Goal: Task Accomplishment & Management: Manage account settings

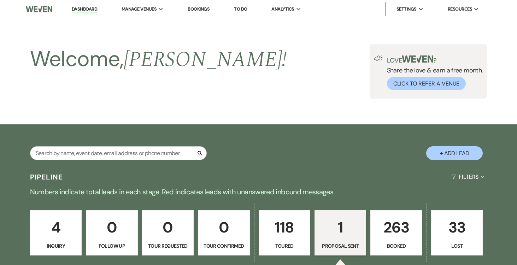
select select "6"
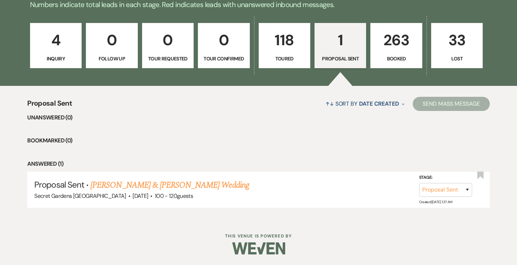
click at [391, 43] on p "263" at bounding box center [396, 40] width 42 height 24
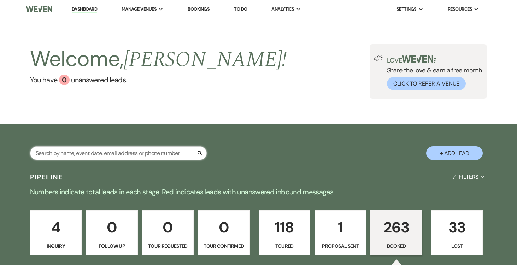
click at [150, 153] on input "text" at bounding box center [118, 153] width 177 height 14
type input "kri"
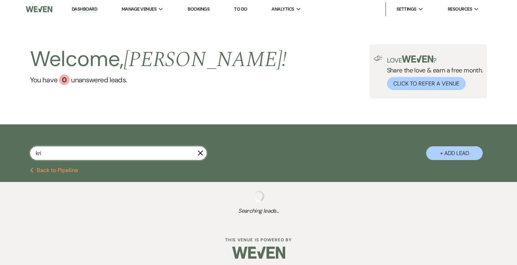
select select "5"
select select "8"
select select "11"
select select "8"
select select "11"
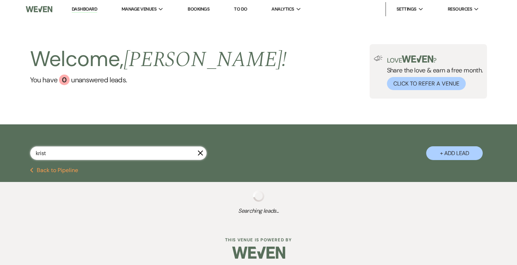
type input "[PERSON_NAME]"
select select "8"
select select "11"
select select "8"
select select "11"
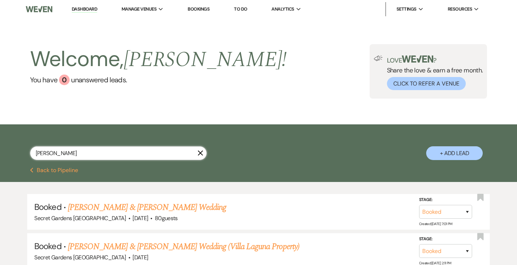
select select "8"
select select "11"
select select "8"
select select "11"
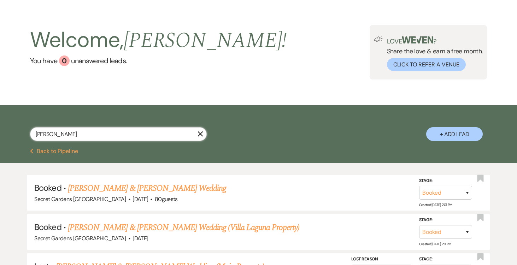
scroll to position [24, 0]
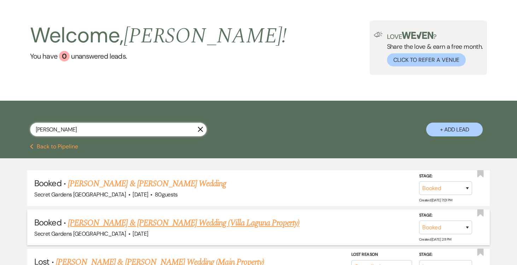
type input "[PERSON_NAME]"
click at [226, 218] on link "[PERSON_NAME] & [PERSON_NAME] Wedding (Villa Laguna Property)" at bounding box center [183, 223] width 231 height 13
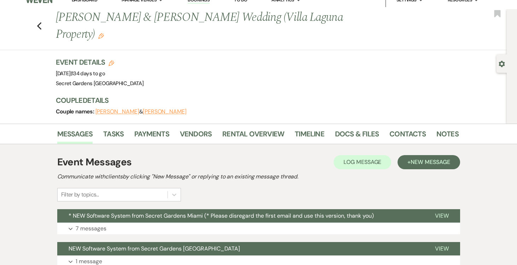
scroll to position [15, 0]
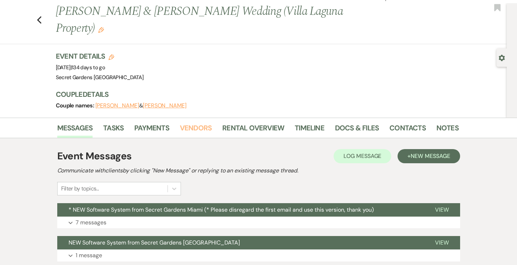
click at [188, 122] on link "Vendors" at bounding box center [196, 130] width 32 height 16
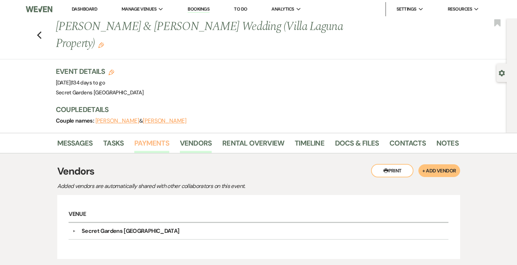
click at [151, 137] on link "Payments" at bounding box center [151, 145] width 35 height 16
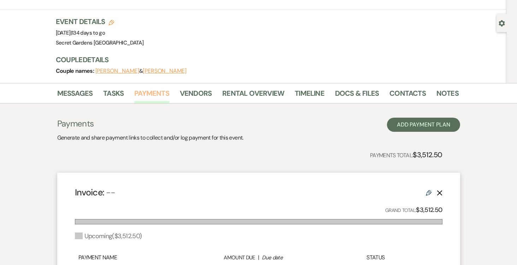
scroll to position [39, 0]
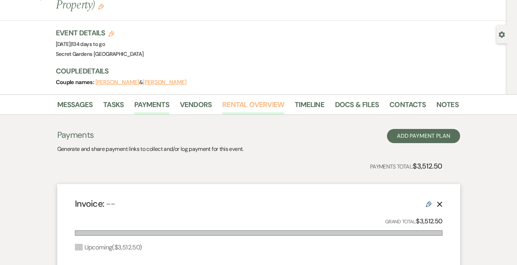
click at [259, 99] on link "Rental Overview" at bounding box center [253, 107] width 62 height 16
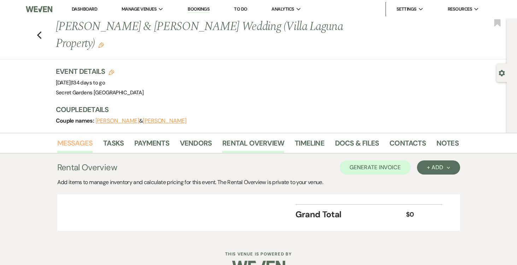
click at [81, 137] on link "Messages" at bounding box center [75, 145] width 36 height 16
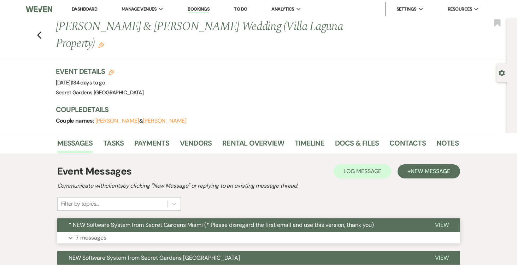
click at [439, 221] on span "View" at bounding box center [442, 224] width 14 height 7
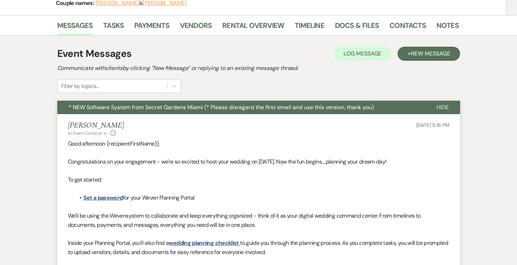
scroll to position [143, 0]
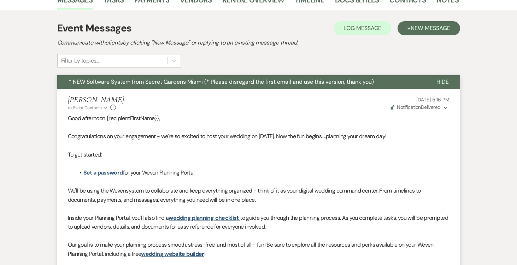
click at [446, 105] on icon "Expand" at bounding box center [445, 107] width 4 height 5
click at [366, 114] on p "Good afternoon {recipientFirstName}}," at bounding box center [259, 118] width 382 height 9
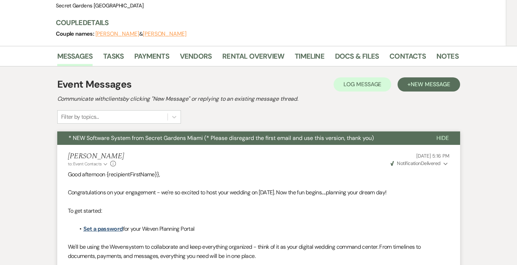
scroll to position [0, 0]
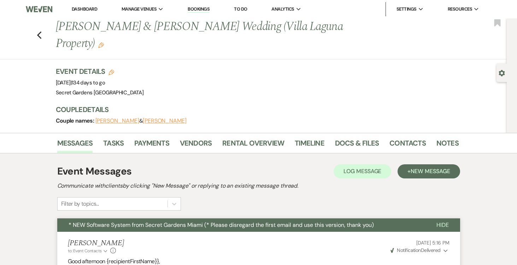
click at [500, 75] on icon "Gear" at bounding box center [501, 73] width 6 height 6
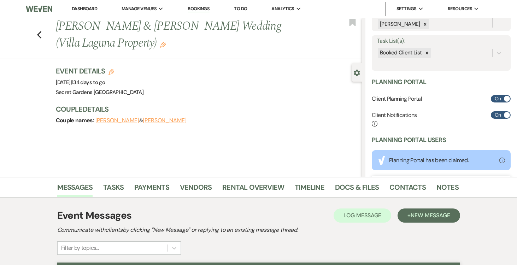
scroll to position [224, 0]
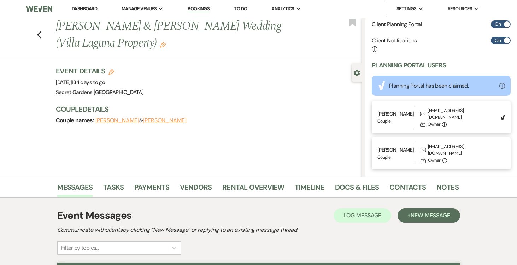
click at [78, 7] on link "Dashboard" at bounding box center [84, 9] width 25 height 6
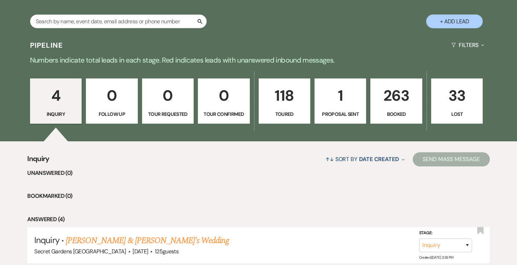
scroll to position [171, 0]
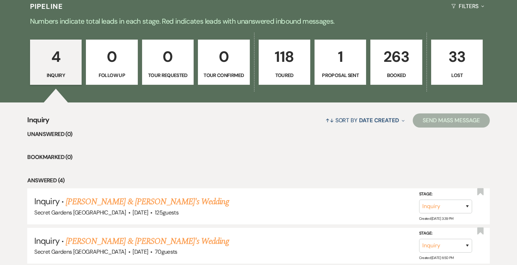
click at [339, 57] on p "1" at bounding box center [340, 57] width 42 height 24
select select "6"
